Goal: Obtain resource: Download file/media

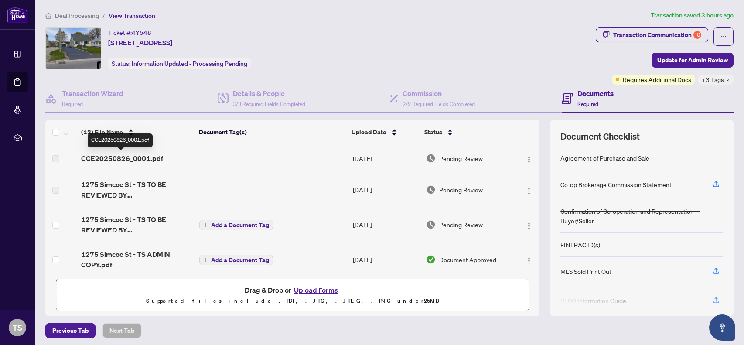
click at [127, 157] on span "CCE20250826_0001.pdf" at bounding box center [122, 158] width 82 height 10
click at [158, 159] on span "CCE20250826_0001.pdf" at bounding box center [122, 158] width 82 height 10
click at [58, 156] on label at bounding box center [55, 159] width 7 height 10
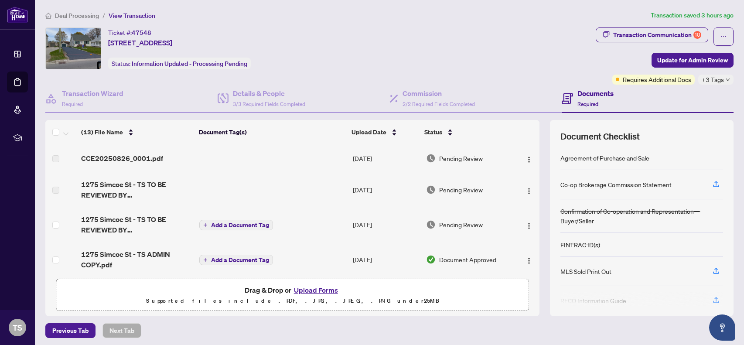
click at [58, 156] on label at bounding box center [55, 159] width 7 height 10
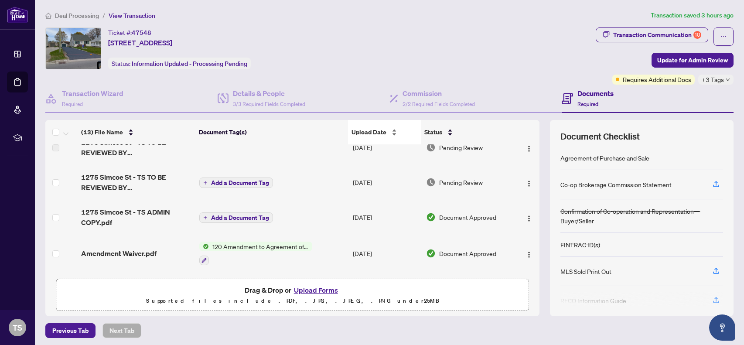
scroll to position [40, 0]
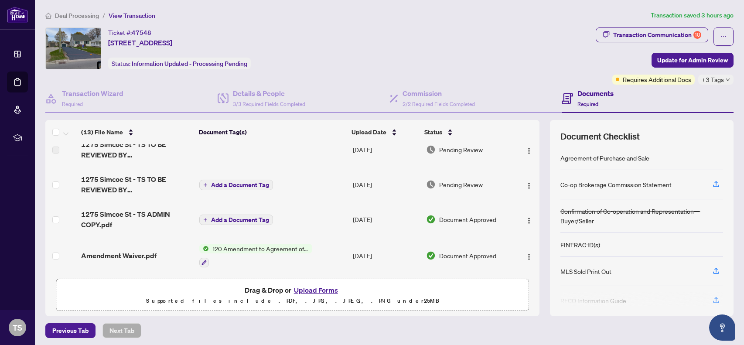
click at [231, 218] on span "Add a Document Tag" at bounding box center [240, 220] width 58 height 6
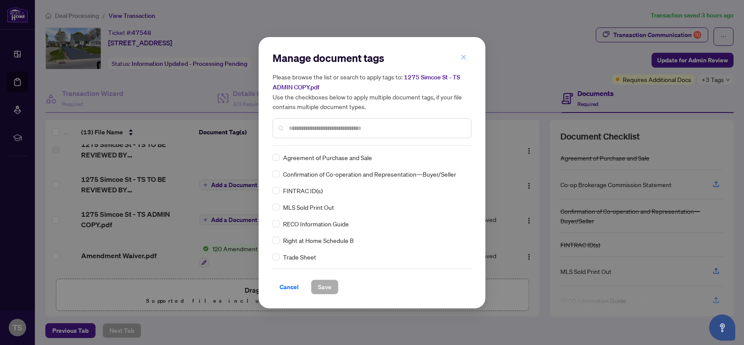
click at [460, 62] on button "button" at bounding box center [463, 57] width 17 height 15
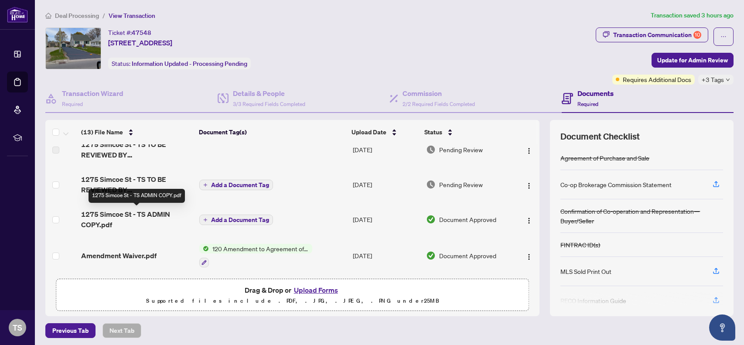
click at [123, 212] on span "1275 Simcoe St - TS ADMIN COPY.pdf" at bounding box center [136, 219] width 111 height 21
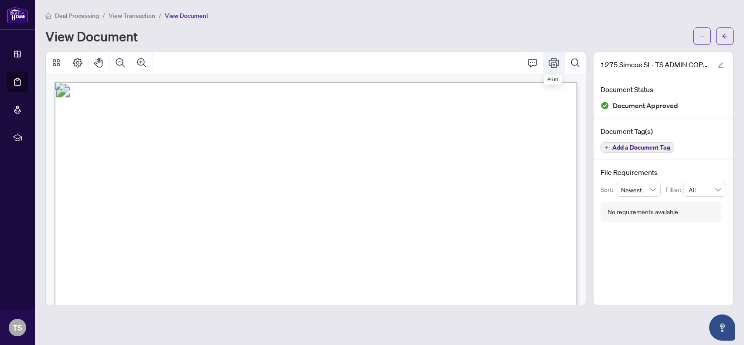
click at [556, 59] on icon "Print" at bounding box center [554, 63] width 10 height 10
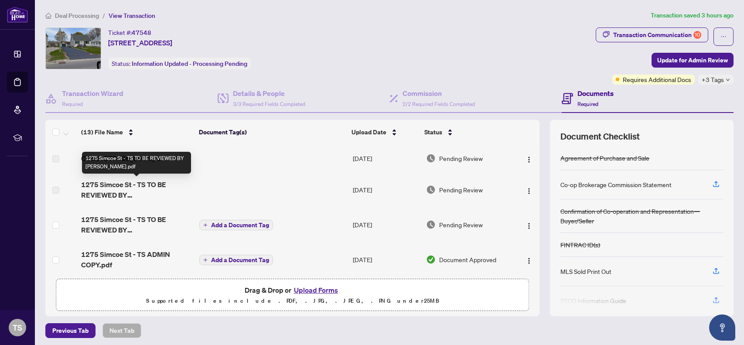
click at [123, 190] on span "1275 Simcoe St - TS TO BE REVIEWED BY [PERSON_NAME].pdf" at bounding box center [136, 189] width 111 height 21
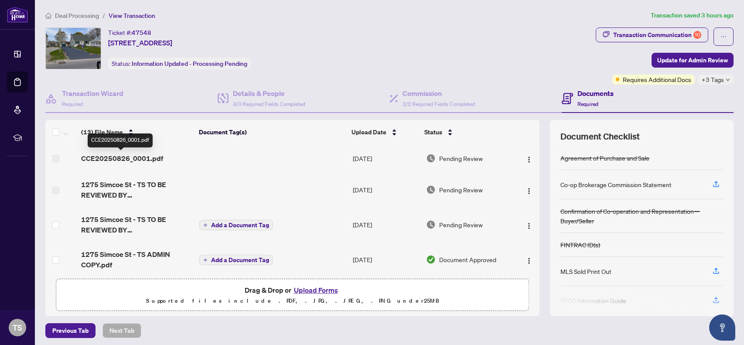
click at [102, 155] on span "CCE20250826_0001.pdf" at bounding box center [122, 158] width 82 height 10
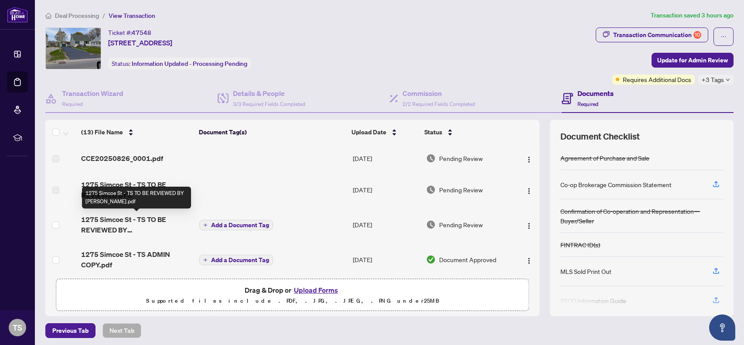
click at [134, 227] on span "1275 Simcoe St - TS TO BE REVIEWED BY [PERSON_NAME].pdf" at bounding box center [136, 224] width 111 height 21
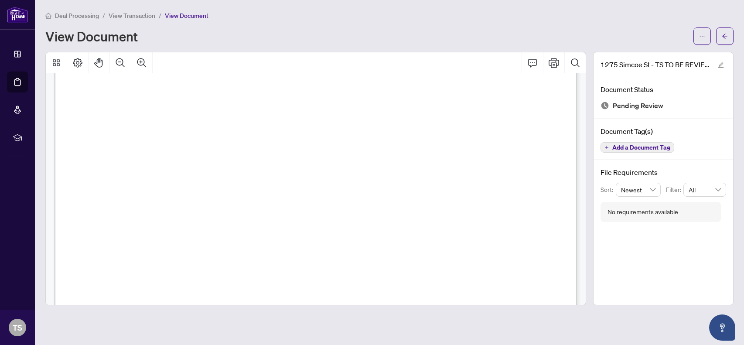
scroll to position [156, 0]
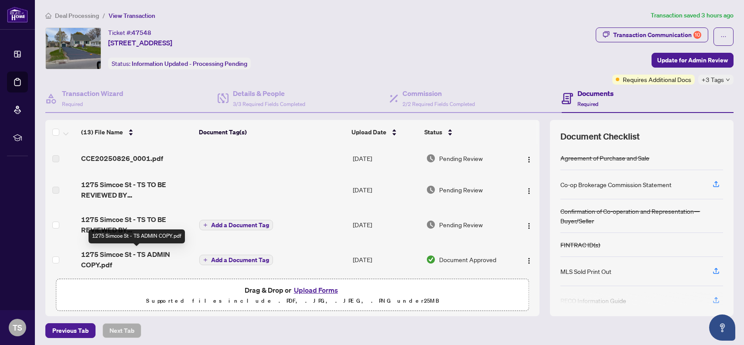
click at [129, 254] on span "1275 Simcoe St - TS ADMIN COPY.pdf" at bounding box center [136, 259] width 111 height 21
